Goal: Find specific page/section: Find specific page/section

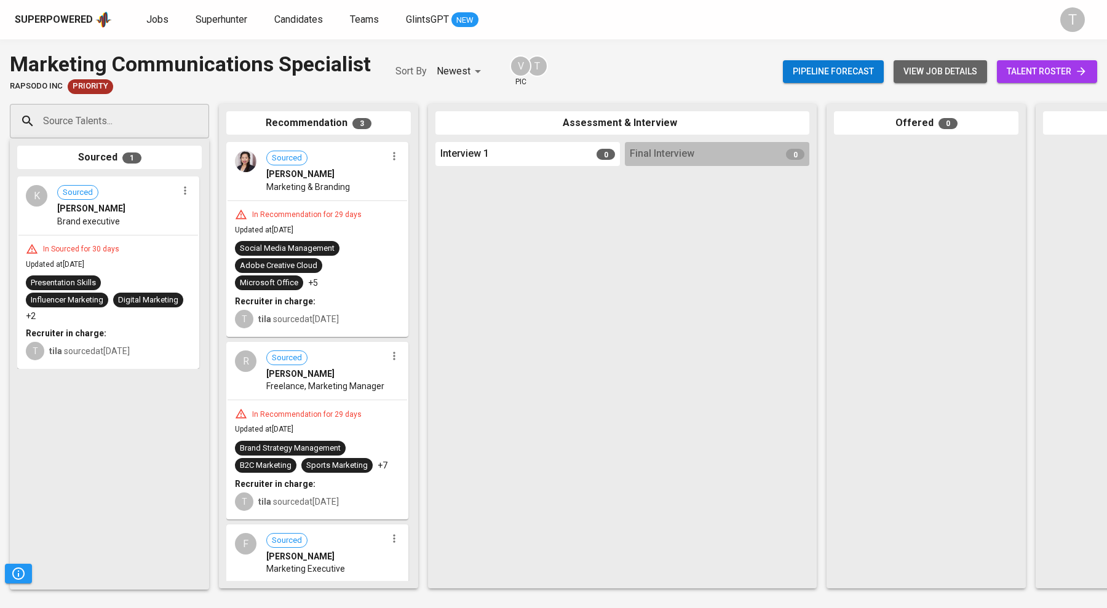
click at [922, 64] on span "view job details" at bounding box center [941, 71] width 74 height 15
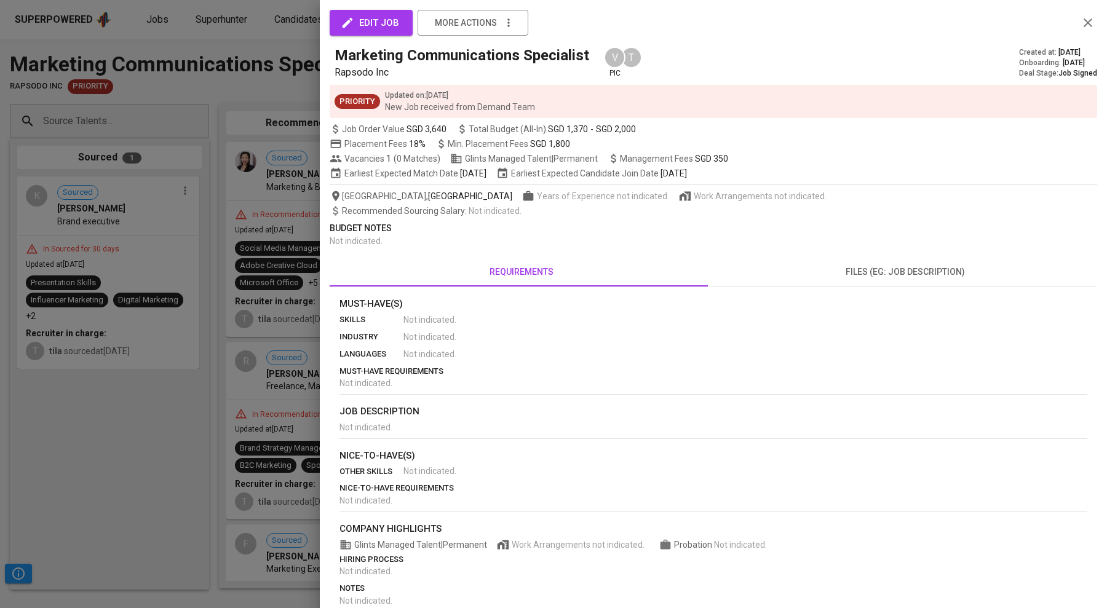
scroll to position [47, 0]
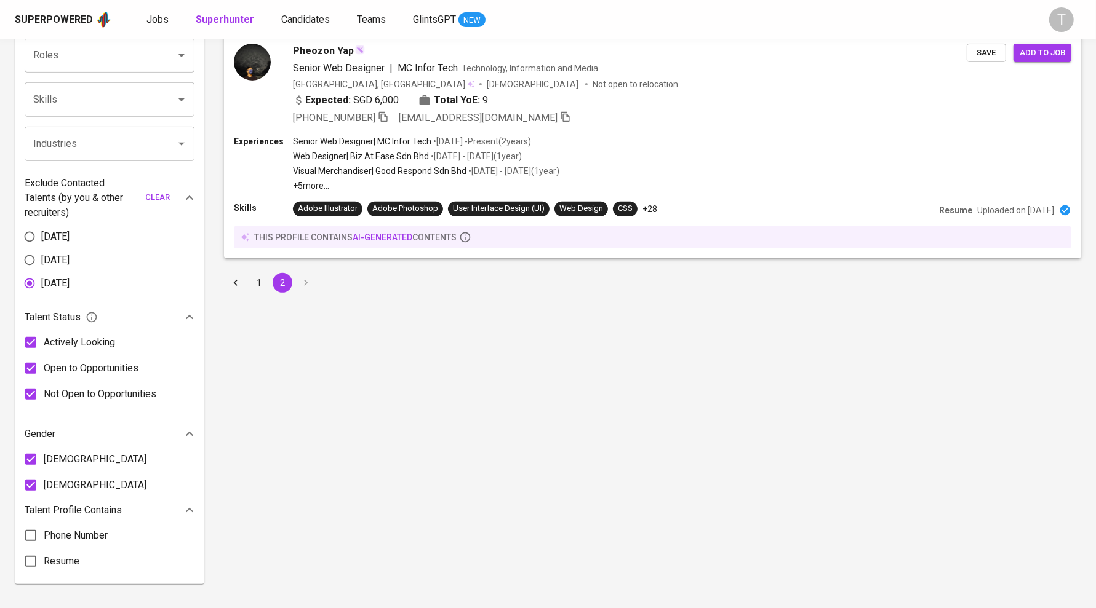
scroll to position [428, 0]
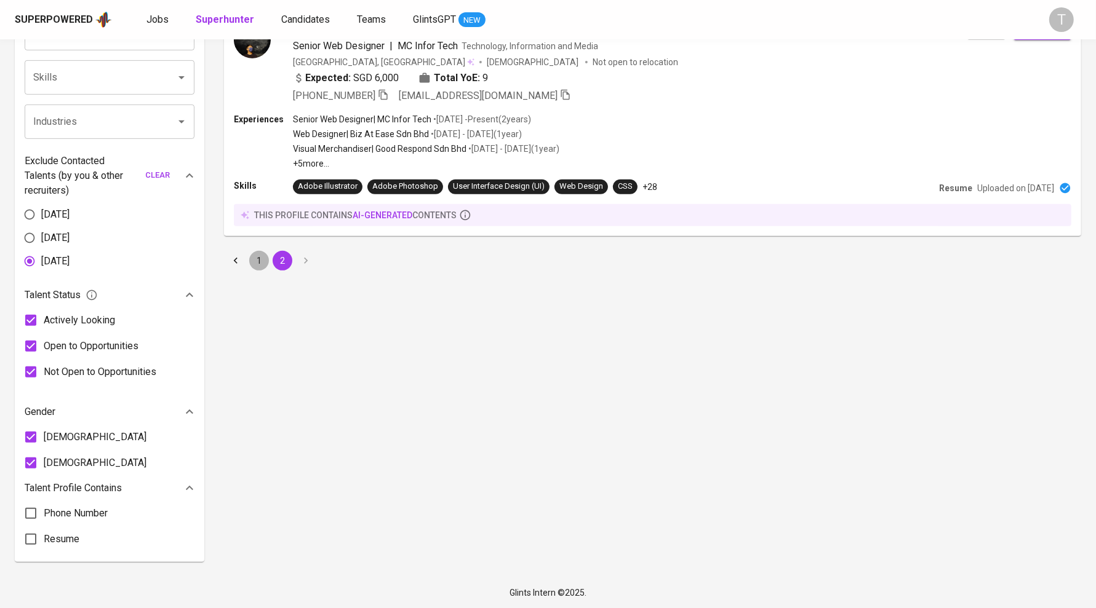
click at [259, 263] on button "1" at bounding box center [259, 261] width 20 height 20
